Goal: Information Seeking & Learning: Learn about a topic

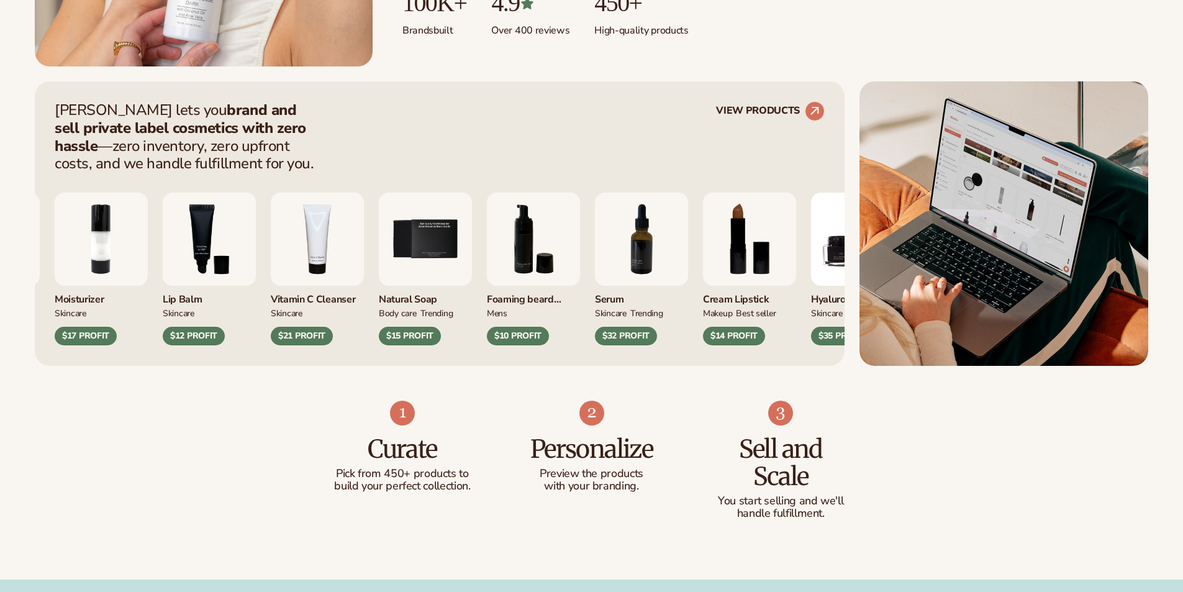
click at [364, 263] on img "4 / 9" at bounding box center [317, 239] width 93 height 93
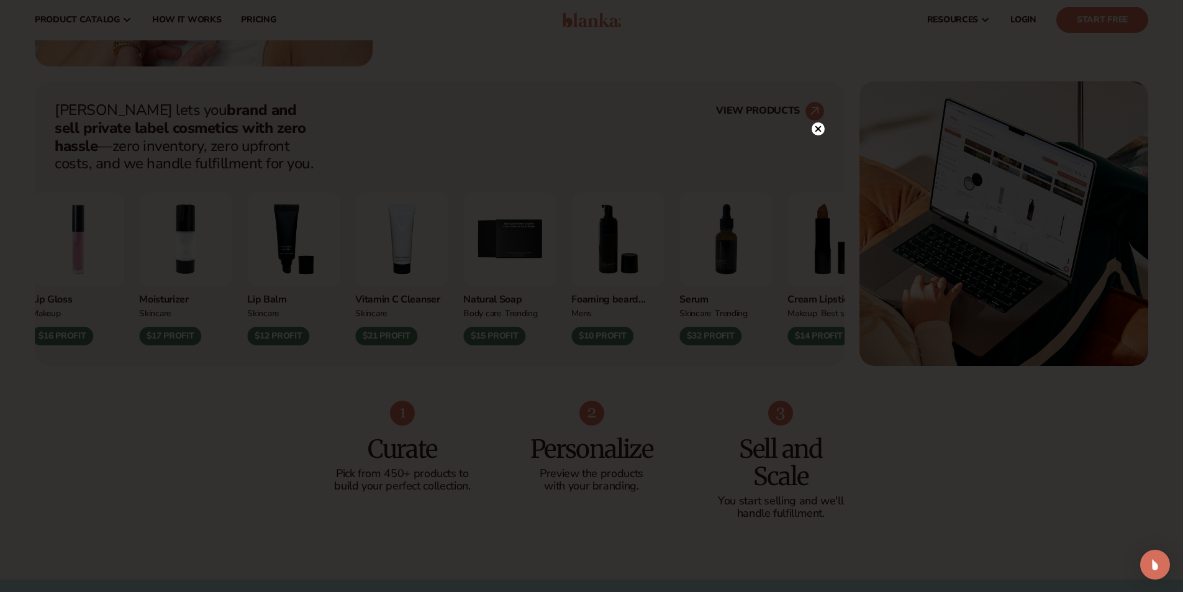
scroll to position [124, 0]
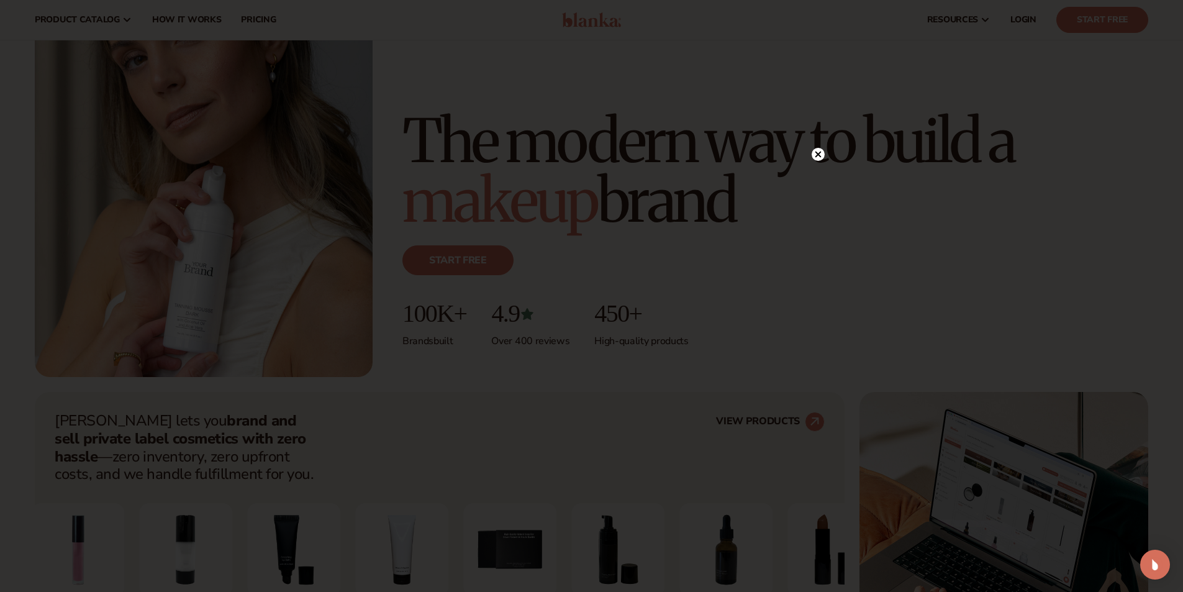
click at [815, 150] on circle at bounding box center [818, 154] width 13 height 13
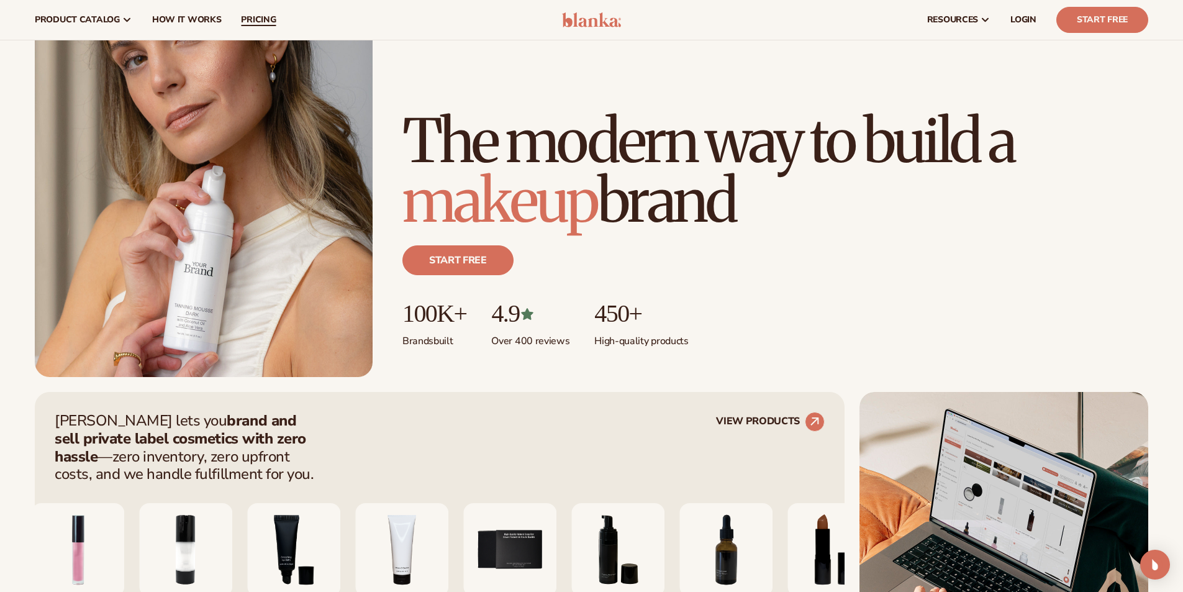
click at [261, 20] on span "pricing" at bounding box center [258, 20] width 35 height 10
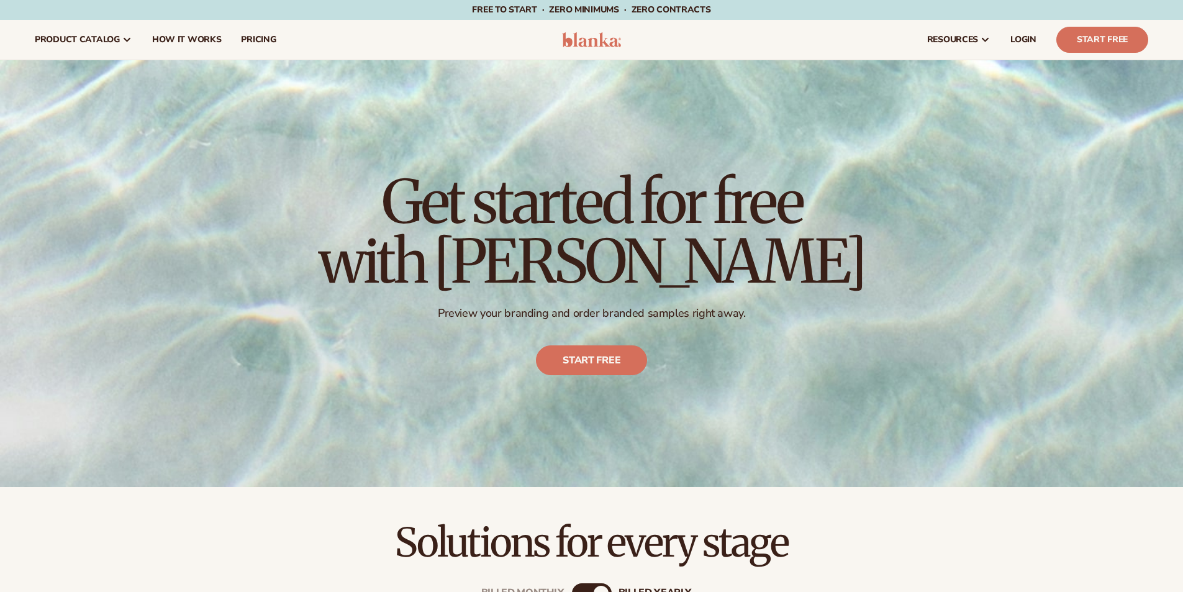
scroll to position [745, 0]
